Goal: Navigation & Orientation: Find specific page/section

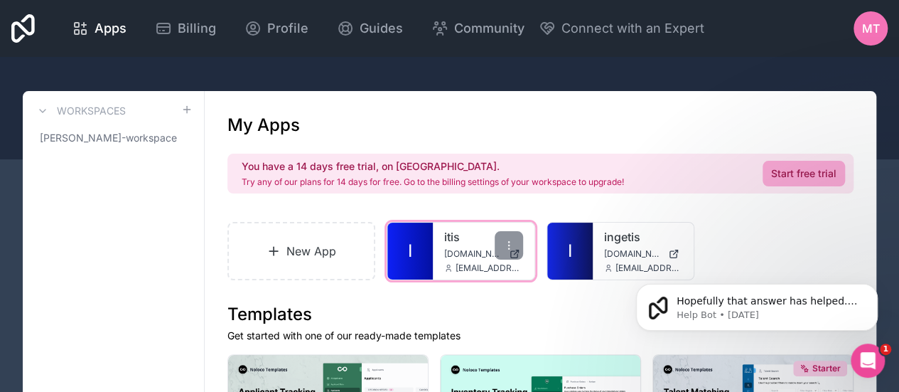
click at [436, 247] on div "itis itis.noloco.co t.aime@ingetis.com" at bounding box center [483, 250] width 101 height 57
click at [458, 252] on span "[DOMAIN_NAME]" at bounding box center [473, 253] width 58 height 11
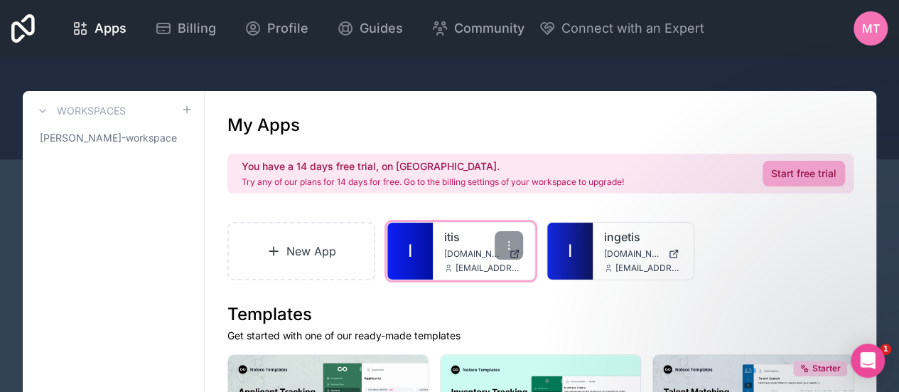
click at [453, 242] on link "itis" at bounding box center [483, 236] width 78 height 17
